Goal: Information Seeking & Learning: Learn about a topic

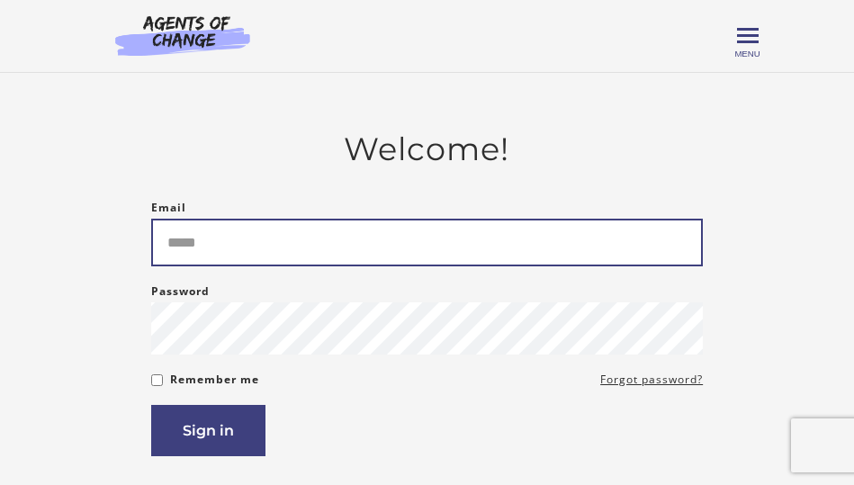
click at [371, 230] on input "Email" at bounding box center [427, 243] width 552 height 48
type input "**********"
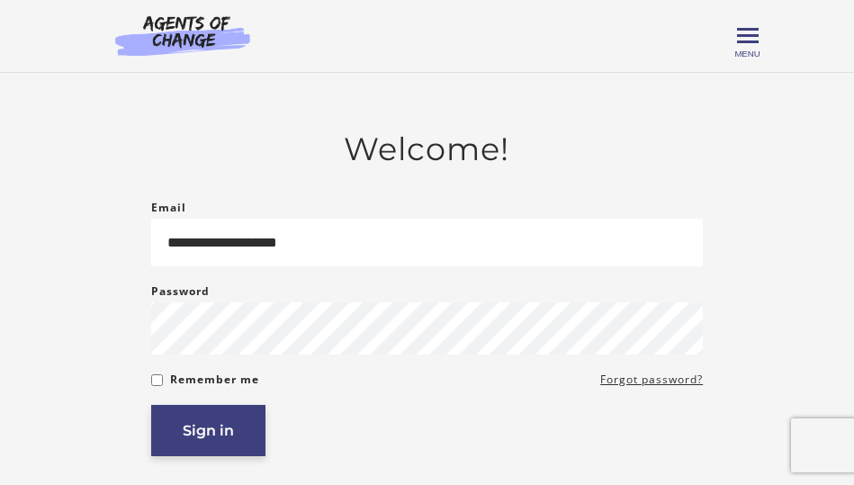
click at [247, 427] on button "Sign in" at bounding box center [208, 430] width 114 height 51
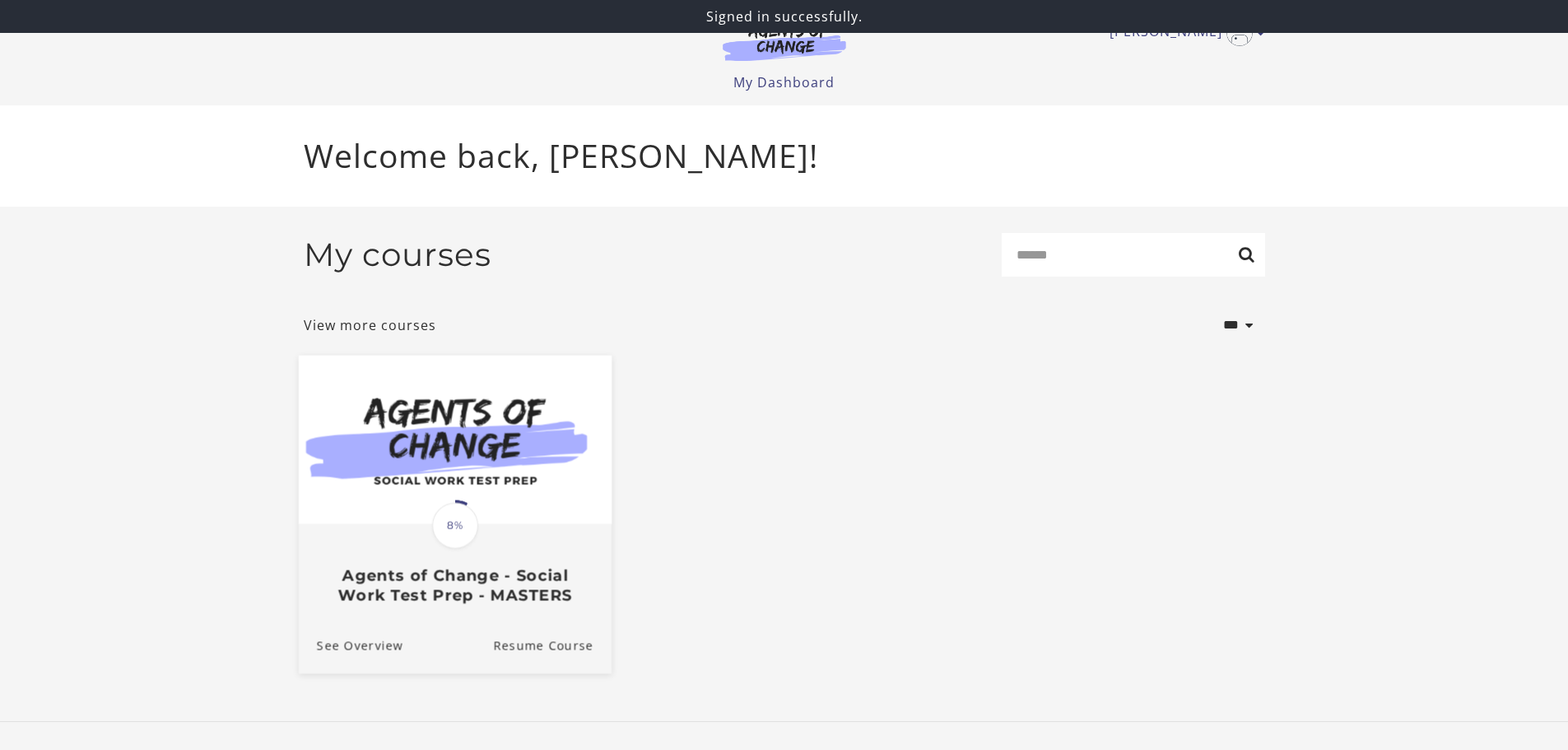
click at [461, 443] on img at bounding box center [455, 439] width 313 height 168
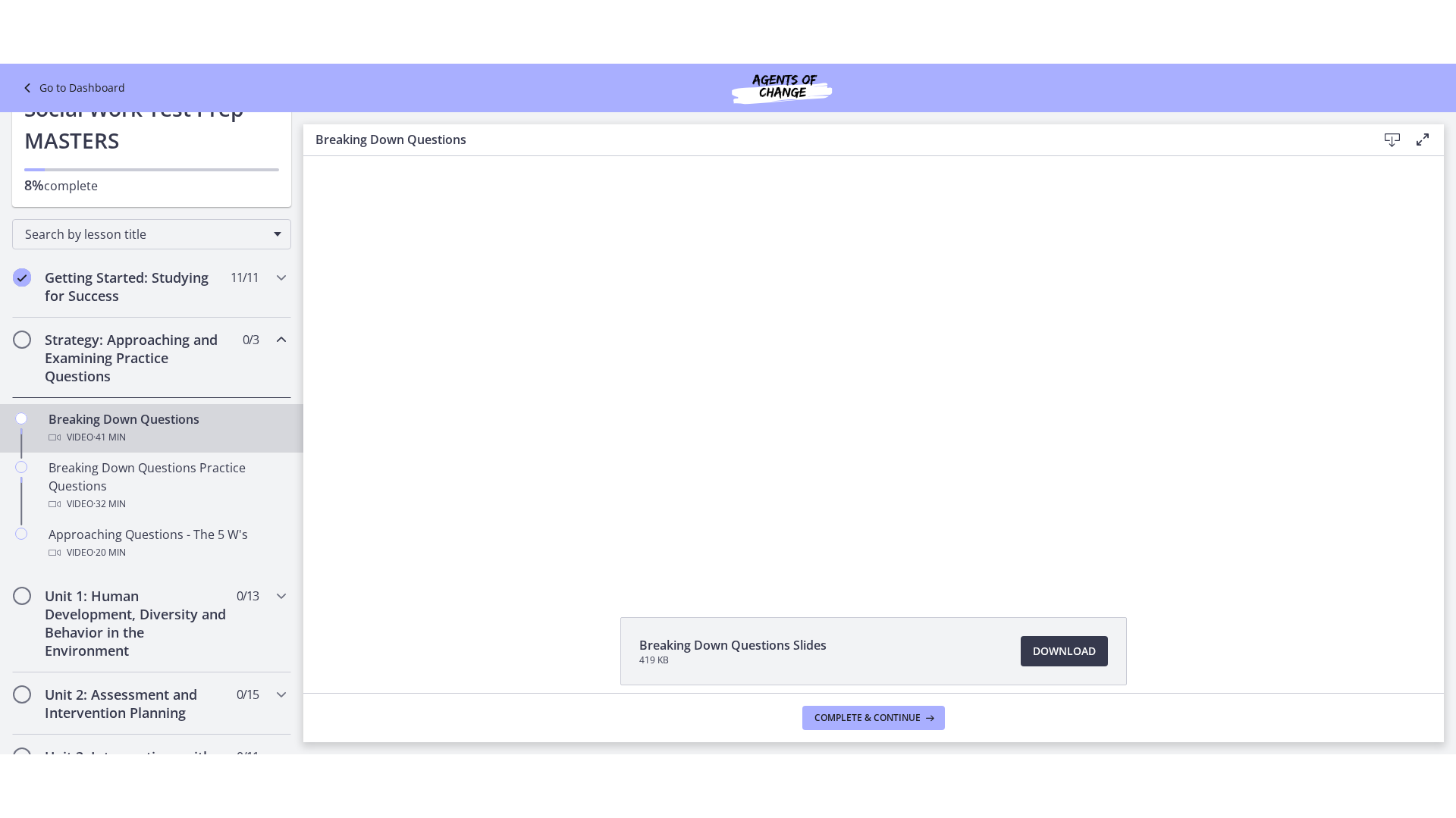
scroll to position [152, 0]
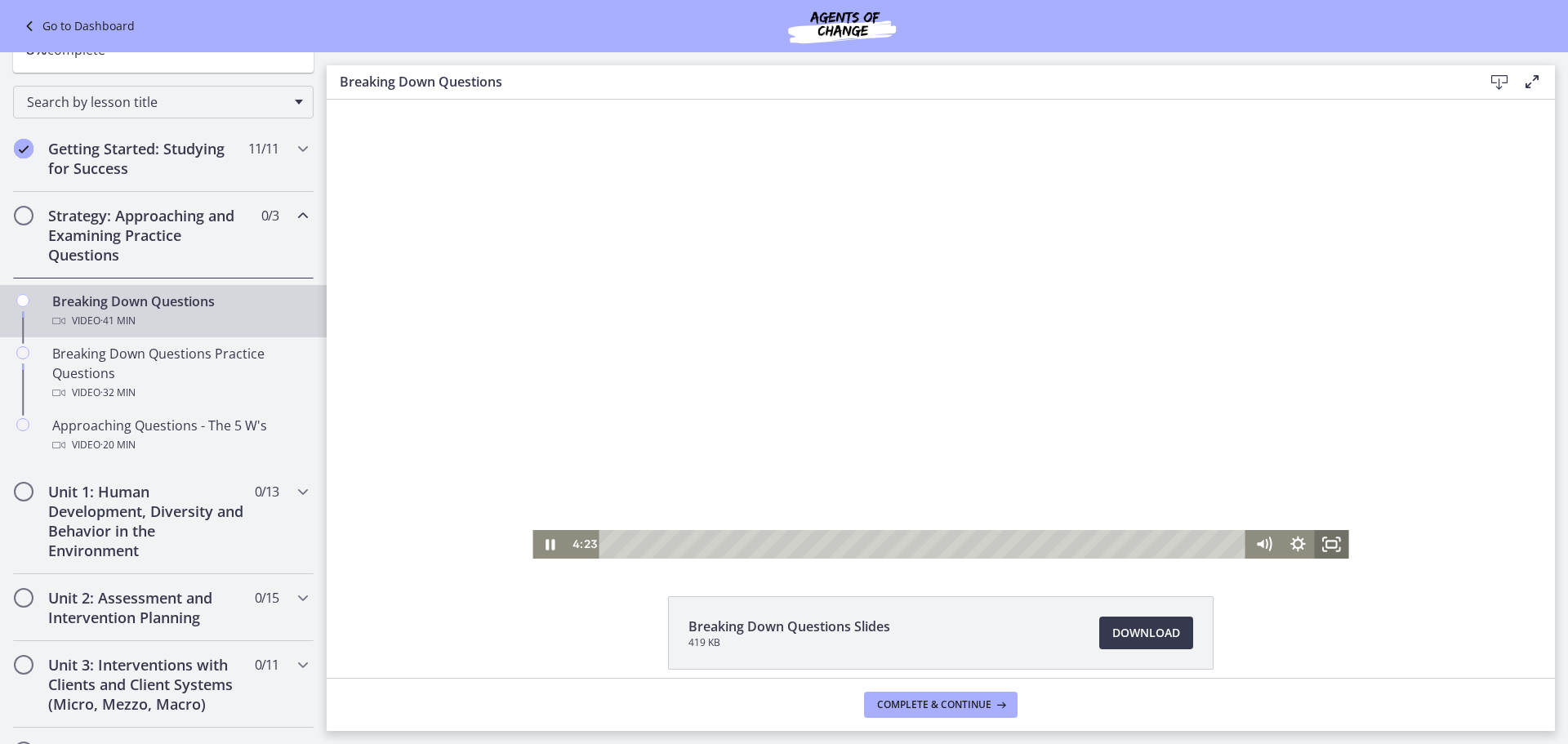
click at [1322, 540] on icon "Fullscreen" at bounding box center [1332, 543] width 34 height 28
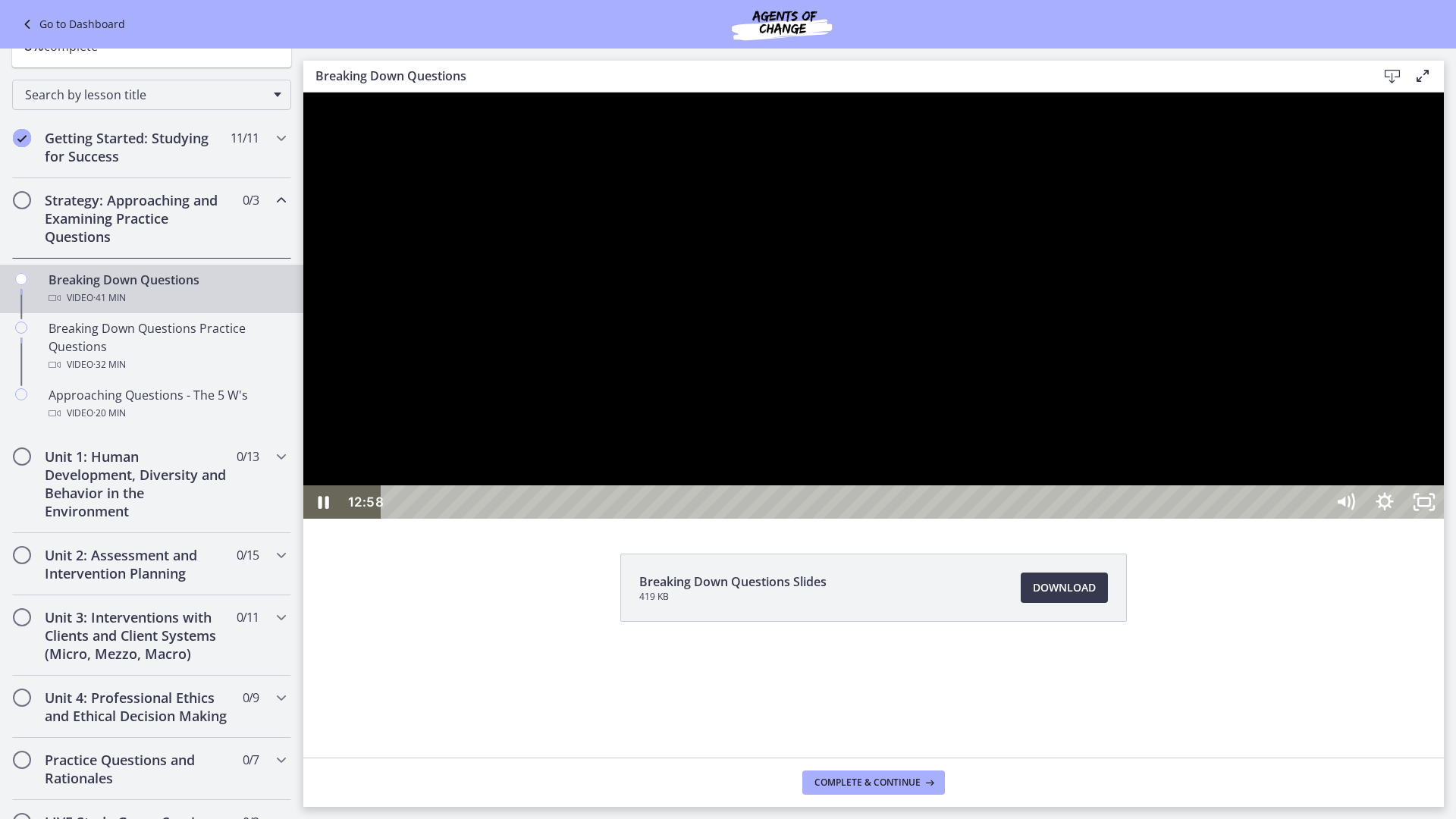
click at [903, 479] on div at bounding box center [873, 306] width 1140 height 426
click at [989, 297] on div at bounding box center [873, 306] width 1140 height 426
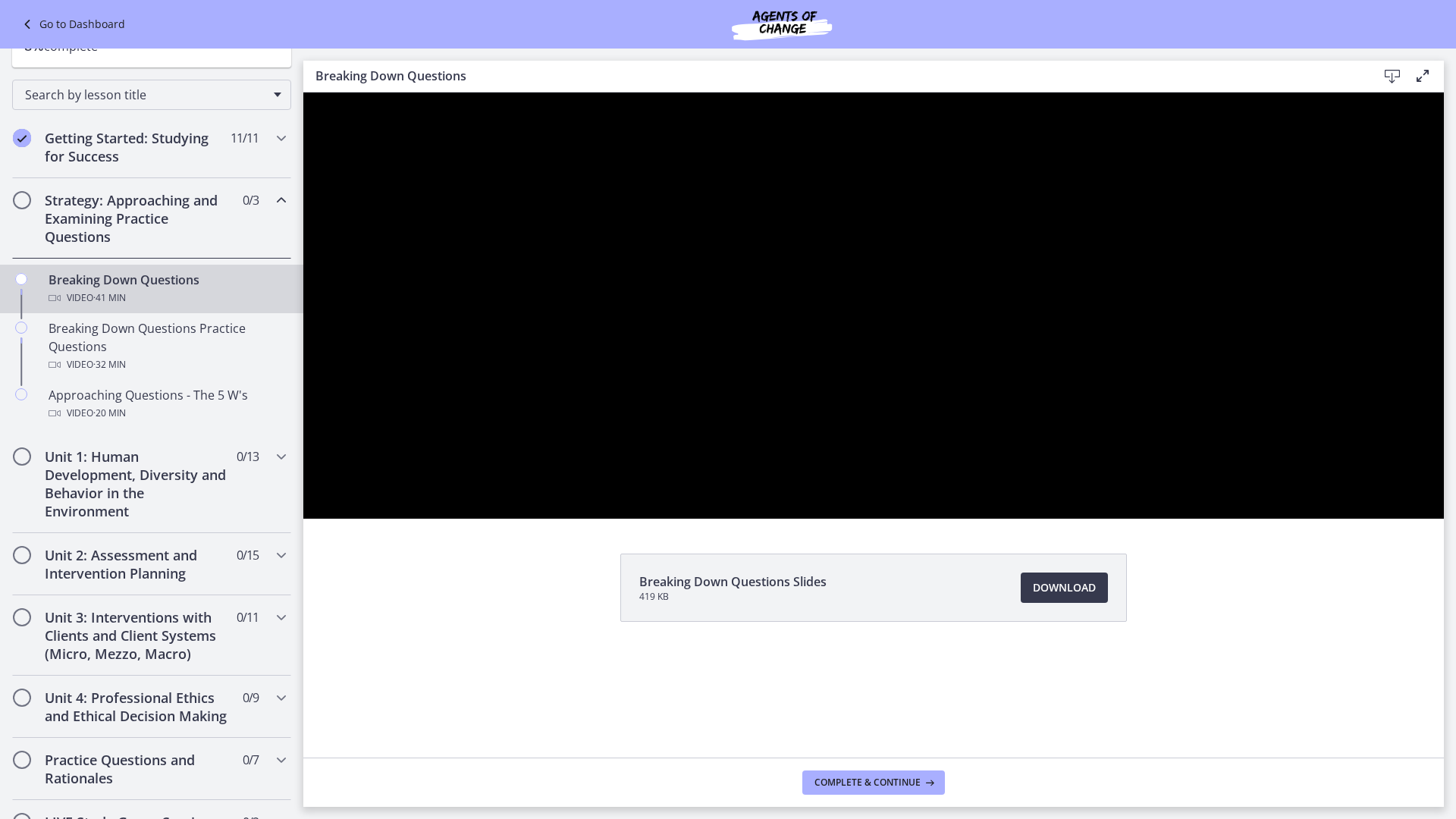
click at [303, 93] on button "Pause: cbe18pht4o1cl02sia30.mp4" at bounding box center [303, 93] width 1 height 1
click at [303, 93] on button "Play Video: cbe18pht4o1cl02sia30.mp4" at bounding box center [303, 93] width 1 height 1
click at [303, 93] on button "Pause: cbe18pht4o1cl02sia30.mp4" at bounding box center [303, 93] width 1 height 1
